Goal: Task Accomplishment & Management: Use online tool/utility

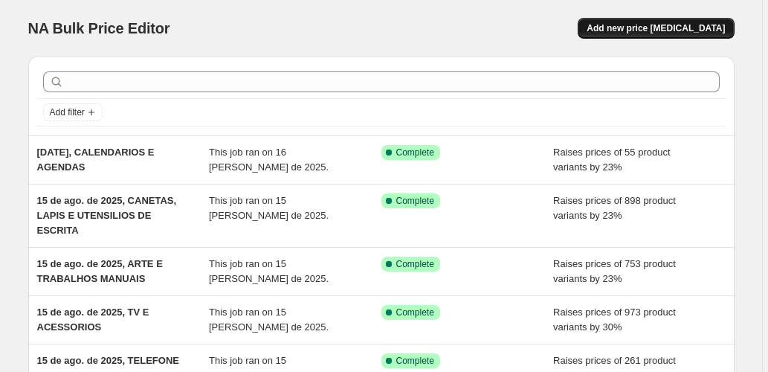
click at [635, 28] on span "Add new price [MEDICAL_DATA]" at bounding box center [656, 28] width 138 height 12
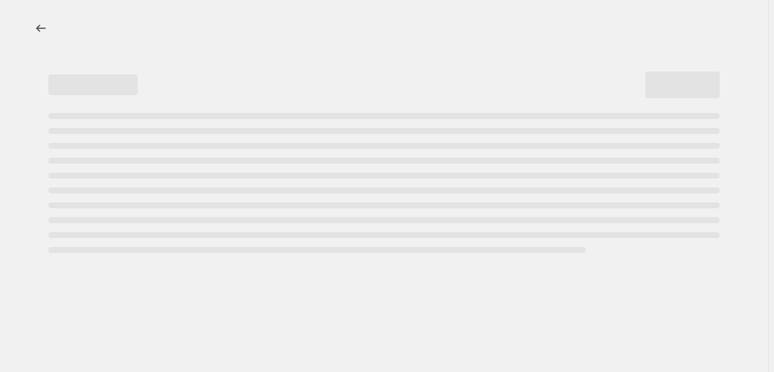
select select "percentage"
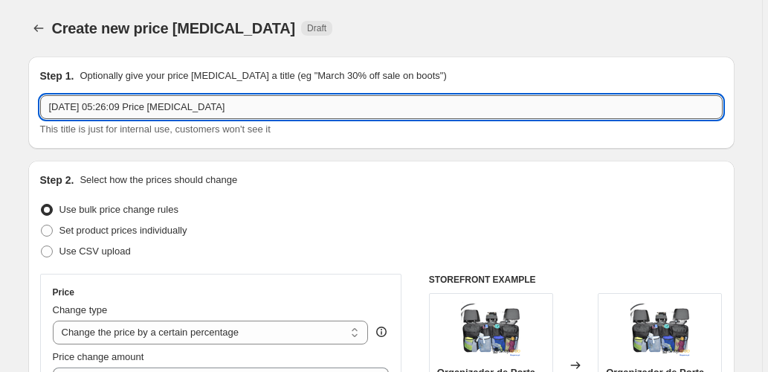
drag, startPoint x: 254, startPoint y: 111, endPoint x: 111, endPoint y: 98, distance: 144.1
click at [111, 98] on input "[DATE] 05:26:09 Price [MEDICAL_DATA]" at bounding box center [381, 107] width 683 height 24
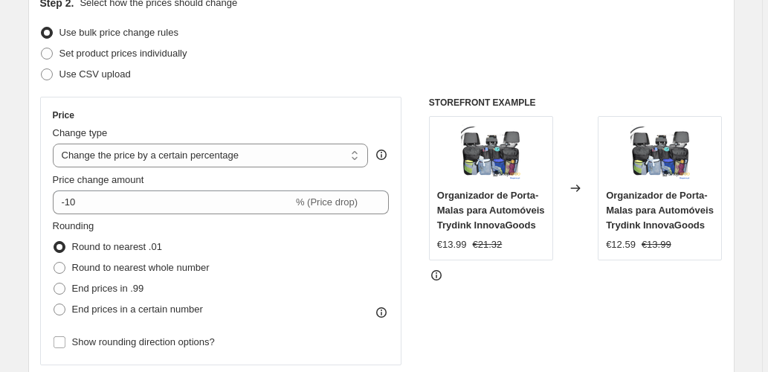
scroll to position [198, 0]
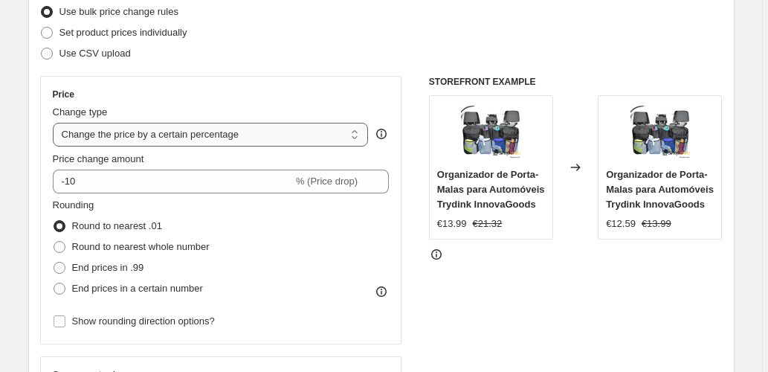
type input "[DATE], ELETRONICA DE ESCRITORIO"
click at [186, 135] on select "Change the price to a certain amount Change the price by a certain amount Chang…" at bounding box center [211, 135] width 316 height 24
click at [186, 129] on select "Change the price to a certain amount Change the price by a certain amount Chang…" at bounding box center [211, 135] width 316 height 24
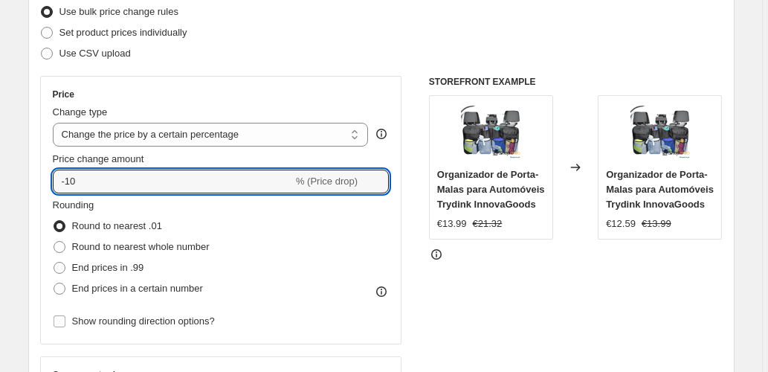
drag, startPoint x: 83, startPoint y: 179, endPoint x: -4, endPoint y: 184, distance: 86.4
type input "23"
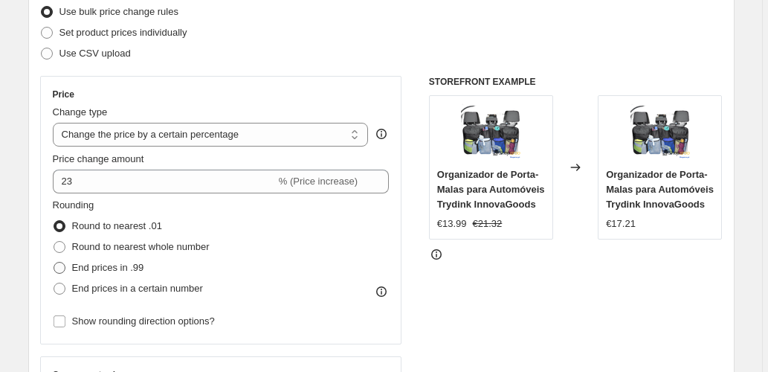
click at [142, 275] on label "End prices in .99" at bounding box center [98, 267] width 91 height 21
click at [54, 263] on input "End prices in .99" at bounding box center [54, 262] width 1 height 1
radio input "true"
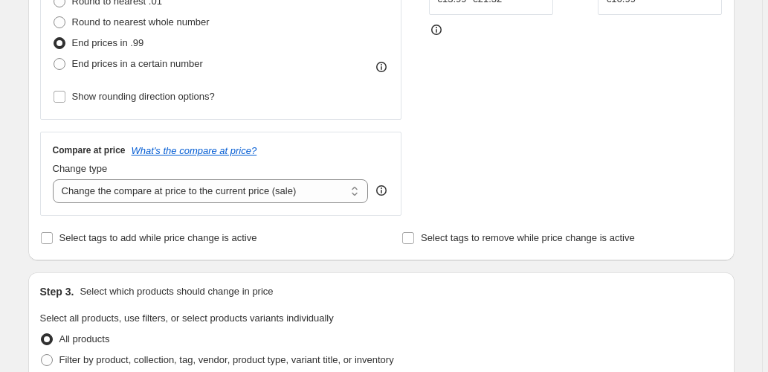
scroll to position [446, 0]
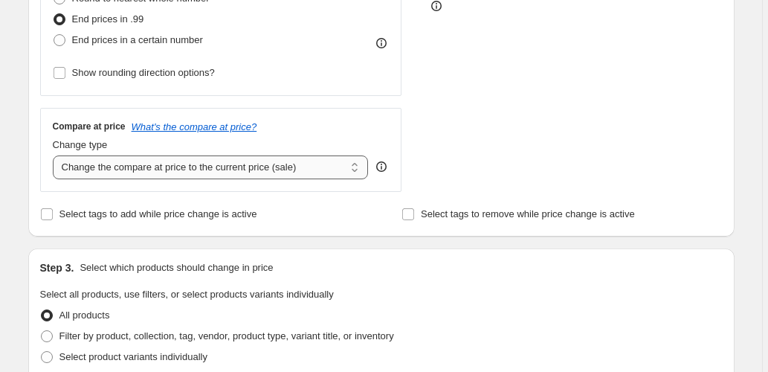
click at [248, 163] on select "Change the compare at price to the current price (sale) Change the compare at p…" at bounding box center [211, 167] width 316 height 24
click at [263, 169] on select "Change the compare at price to the current price (sale) Change the compare at p…" at bounding box center [211, 167] width 316 height 24
select select "pp"
click at [54, 155] on select "Change the compare at price to the current price (sale) Change the compare at p…" at bounding box center [211, 167] width 316 height 24
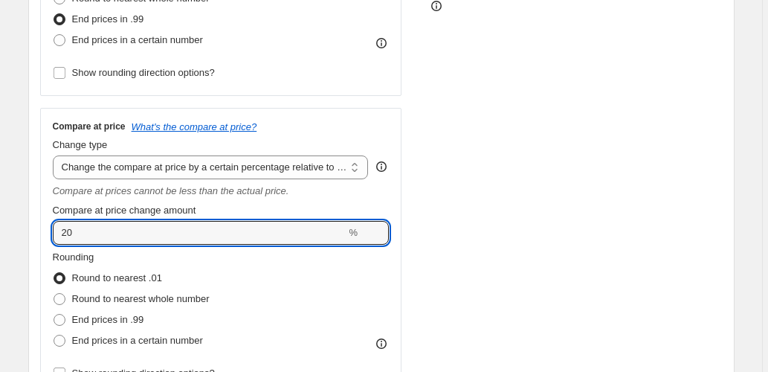
type input "50"
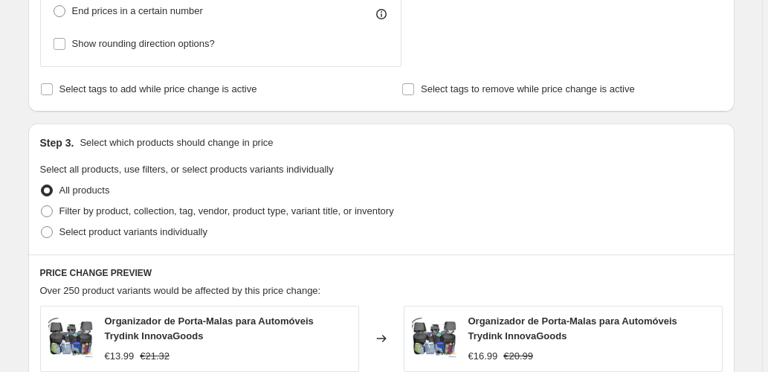
scroll to position [793, 0]
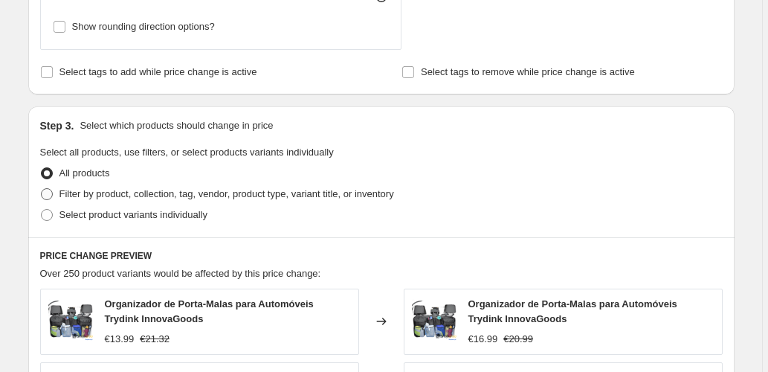
click at [125, 188] on span "Filter by product, collection, tag, vendor, product type, variant title, or inv…" at bounding box center [227, 193] width 335 height 11
click at [42, 188] on input "Filter by product, collection, tag, vendor, product type, variant title, or inv…" at bounding box center [41, 188] width 1 height 1
radio input "true"
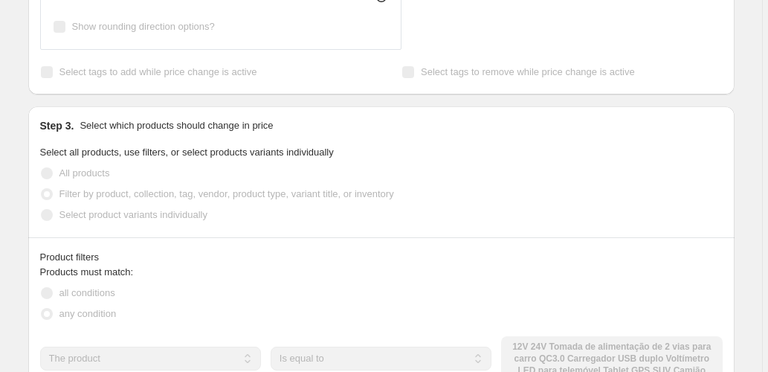
scroll to position [991, 0]
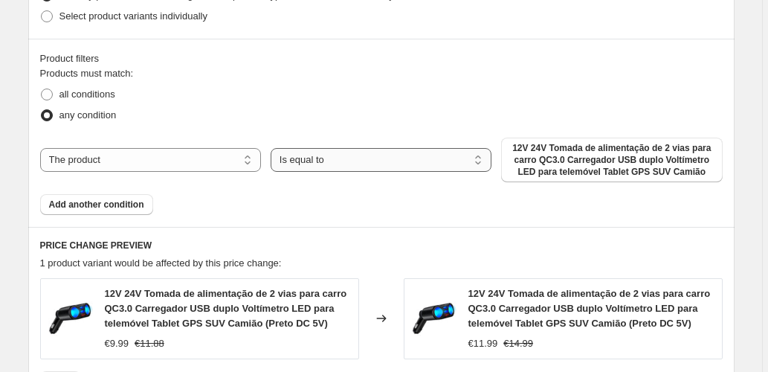
click at [303, 153] on select "Is equal to Is not equal to" at bounding box center [381, 160] width 221 height 24
click at [189, 141] on div "The product The product's collection The product's tag The product's vendor The…" at bounding box center [381, 160] width 683 height 45
click at [185, 152] on select "The product The product's collection The product's tag The product's vendor The…" at bounding box center [150, 160] width 221 height 24
select select "collection"
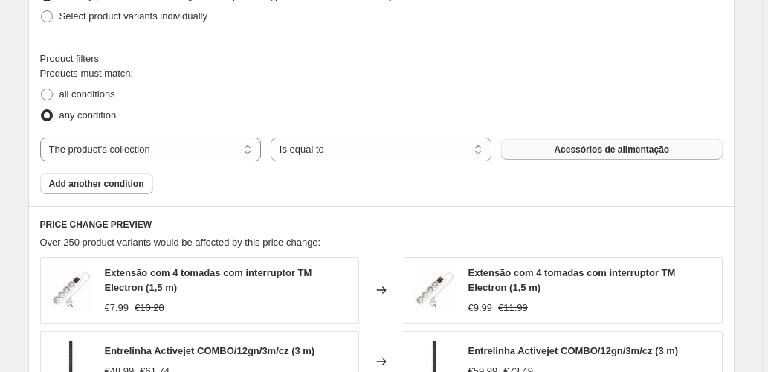
click at [556, 144] on button "Acessórios de alimentação" at bounding box center [611, 149] width 221 height 21
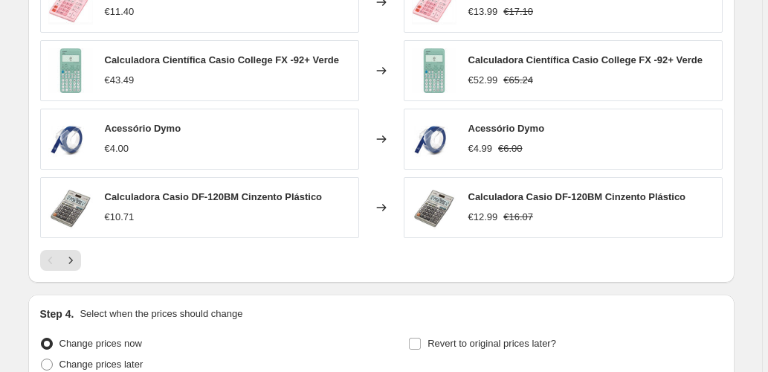
scroll to position [1487, 0]
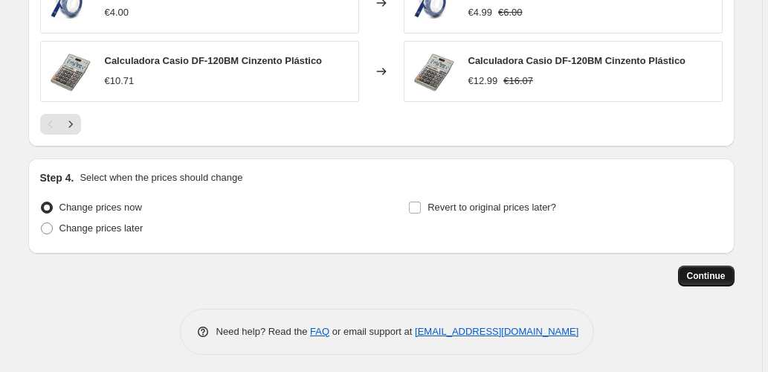
click at [702, 275] on span "Continue" at bounding box center [706, 276] width 39 height 12
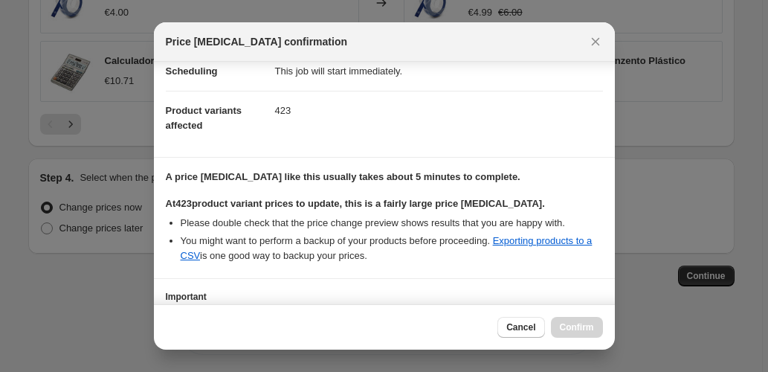
scroll to position [242, 0]
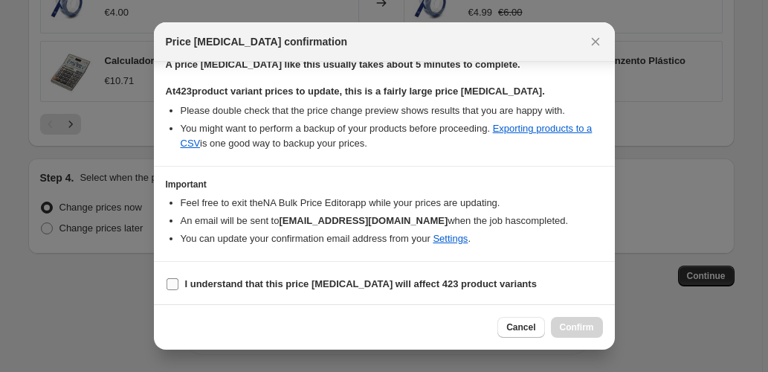
click at [175, 277] on span ":r24:" at bounding box center [172, 283] width 13 height 13
click at [175, 278] on input "I understand that this price [MEDICAL_DATA] will affect 423 product variants" at bounding box center [173, 284] width 12 height 12
checkbox input "true"
click at [567, 318] on button "Confirm" at bounding box center [577, 327] width 52 height 21
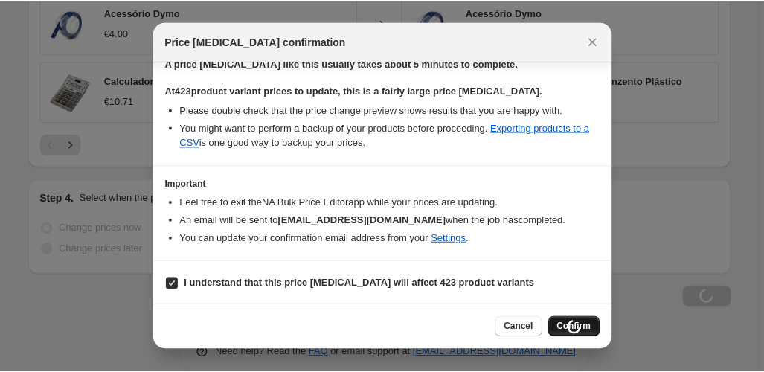
scroll to position [1487, 0]
